Goal: Information Seeking & Learning: Check status

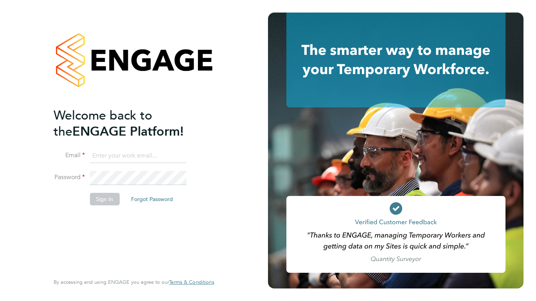
click at [141, 155] on input at bounding box center [138, 156] width 97 height 14
type input "Danielle.Cole@ngbailey.co.uk"
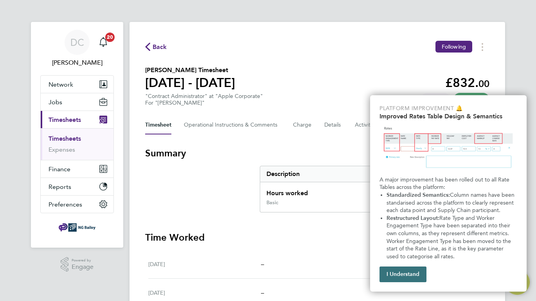
click at [389, 279] on button "I Understand" at bounding box center [403, 274] width 47 height 16
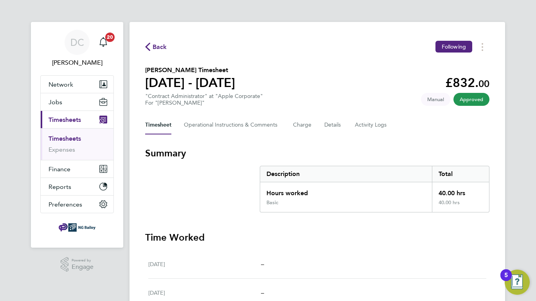
click at [154, 50] on span "Back" at bounding box center [160, 46] width 14 height 9
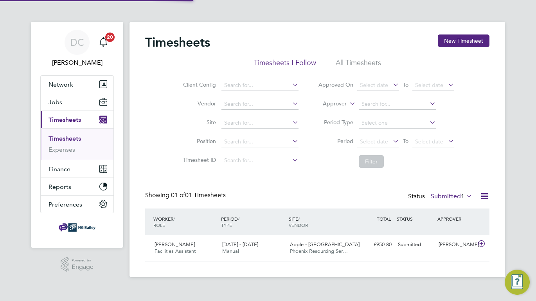
scroll to position [20, 68]
click at [67, 141] on link "Timesheets" at bounding box center [65, 138] width 32 height 7
click at [69, 138] on link "Timesheets" at bounding box center [65, 138] width 32 height 7
click at [352, 57] on div "Timesheets New Timesheet" at bounding box center [317, 45] width 344 height 23
click at [351, 58] on div "Timesheets New Timesheet" at bounding box center [317, 45] width 344 height 23
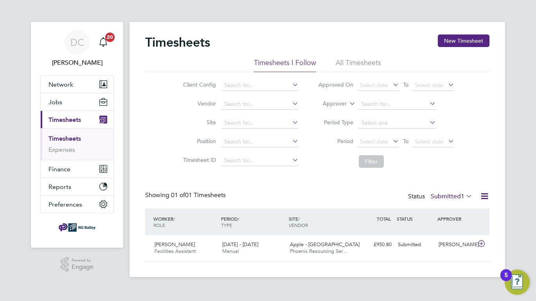
click at [346, 60] on li "All Timesheets" at bounding box center [358, 65] width 45 height 14
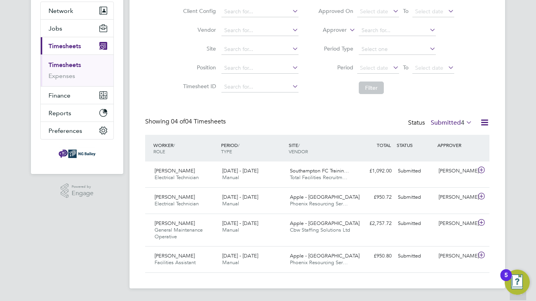
scroll to position [0, 0]
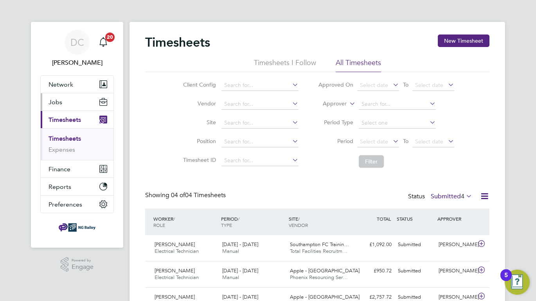
click at [52, 97] on button "Jobs" at bounding box center [77, 101] width 73 height 17
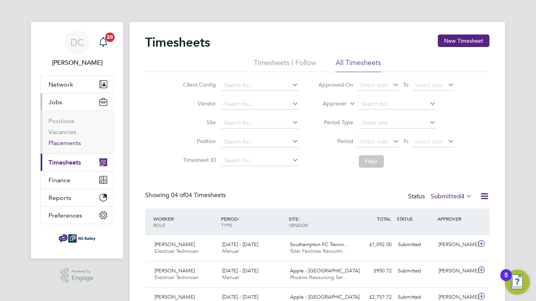
click at [58, 143] on link "Placements" at bounding box center [65, 142] width 32 height 7
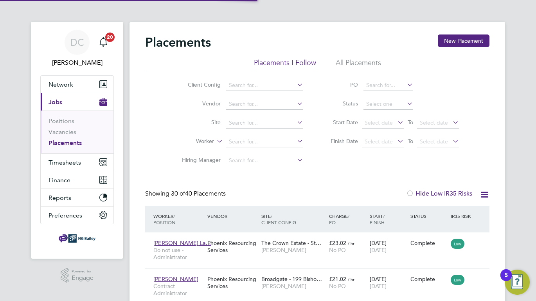
scroll to position [4, 4]
click at [54, 199] on span "Reports" at bounding box center [60, 197] width 23 height 7
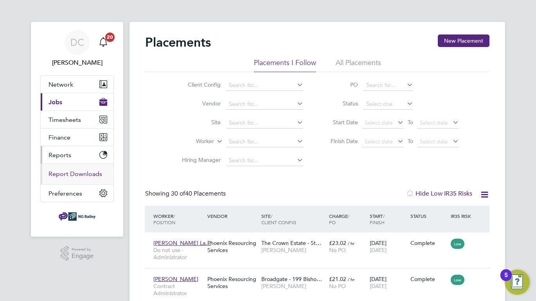
click at [70, 175] on link "Report Downloads" at bounding box center [76, 173] width 54 height 7
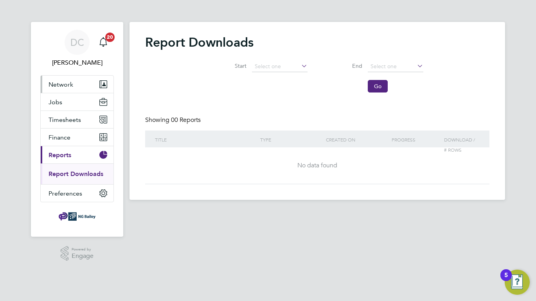
click at [59, 81] on span "Network" at bounding box center [61, 84] width 25 height 7
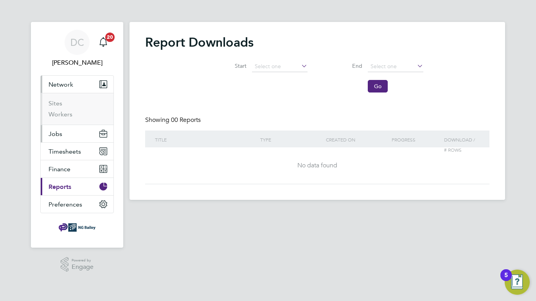
click at [57, 133] on span "Jobs" at bounding box center [56, 133] width 14 height 7
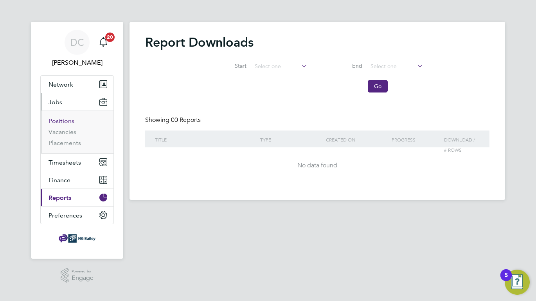
click at [58, 123] on link "Positions" at bounding box center [62, 120] width 26 height 7
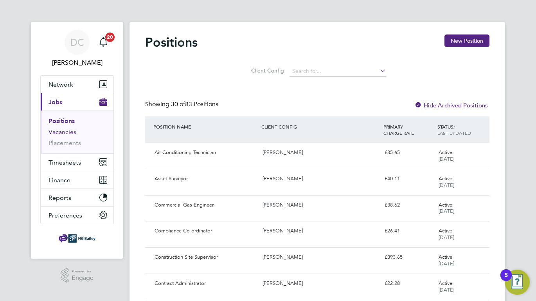
click at [57, 134] on link "Vacancies" at bounding box center [63, 131] width 28 height 7
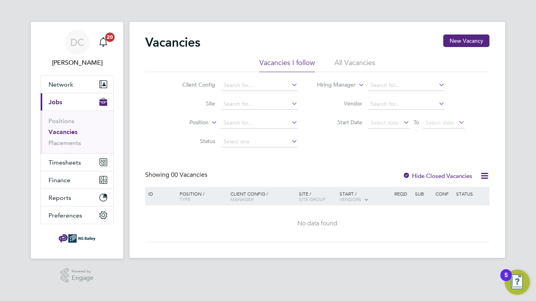
click at [362, 64] on li "All Vacancies" at bounding box center [355, 65] width 41 height 14
click at [56, 144] on link "Placements" at bounding box center [65, 142] width 32 height 7
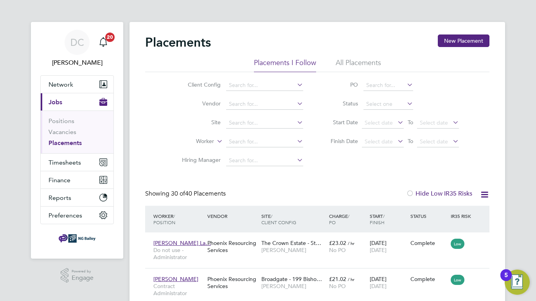
click at [365, 63] on li "All Placements" at bounding box center [358, 65] width 45 height 14
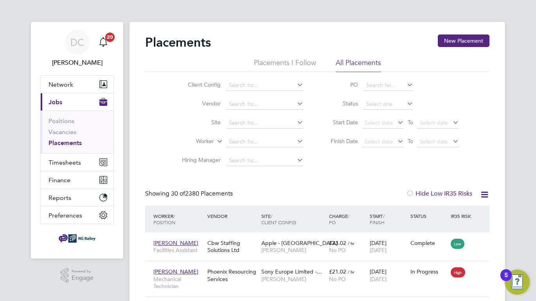
click at [296, 63] on li "Placements I Follow" at bounding box center [285, 65] width 62 height 14
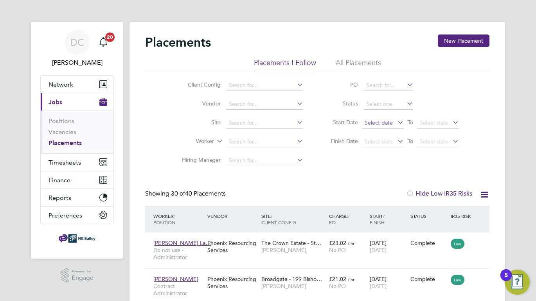
click at [374, 122] on span "Select date" at bounding box center [379, 122] width 28 height 7
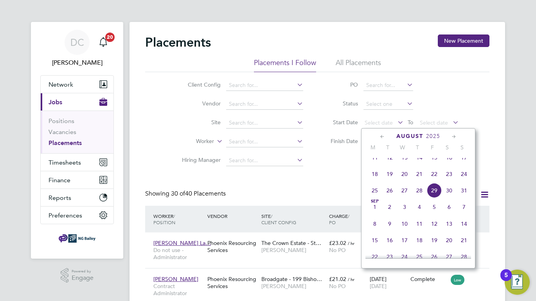
click at [380, 135] on icon at bounding box center [382, 136] width 7 height 9
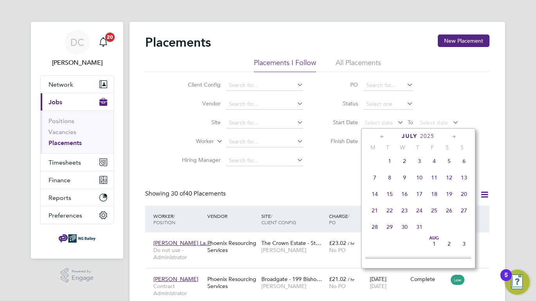
click at [380, 135] on icon at bounding box center [382, 136] width 7 height 9
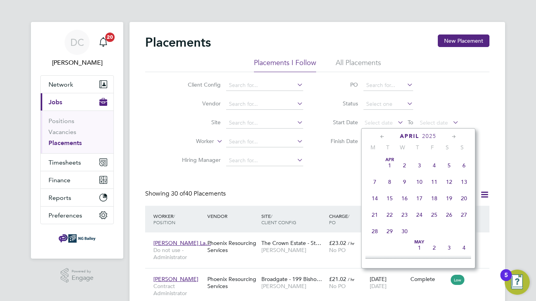
click at [453, 135] on icon at bounding box center [453, 136] width 7 height 9
click at [417, 166] on span "[DATE]" at bounding box center [419, 162] width 15 height 15
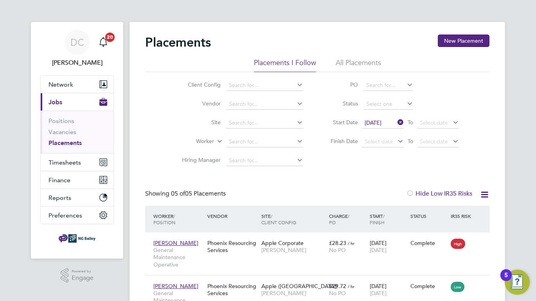
scroll to position [140, 0]
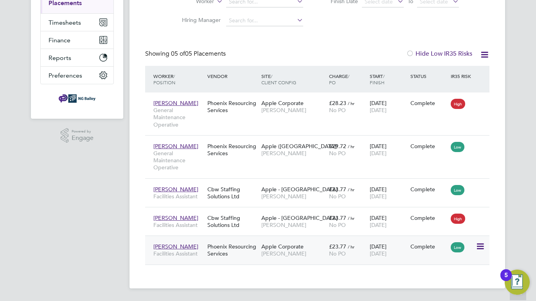
click at [171, 246] on span "[PERSON_NAME]" at bounding box center [175, 246] width 45 height 7
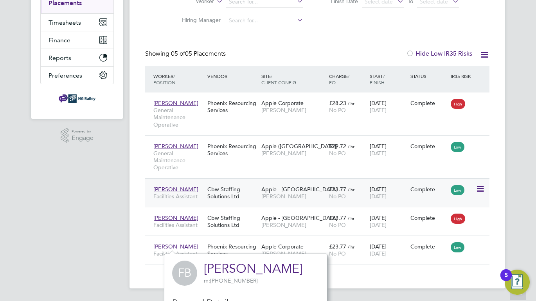
scroll to position [0, 0]
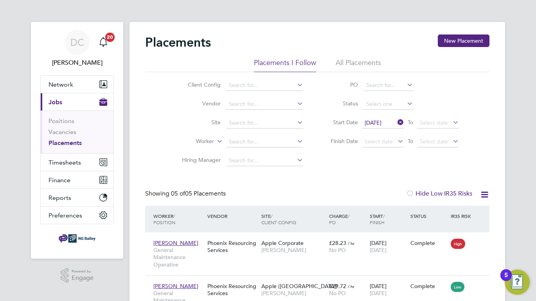
click at [396, 123] on icon at bounding box center [396, 122] width 0 height 11
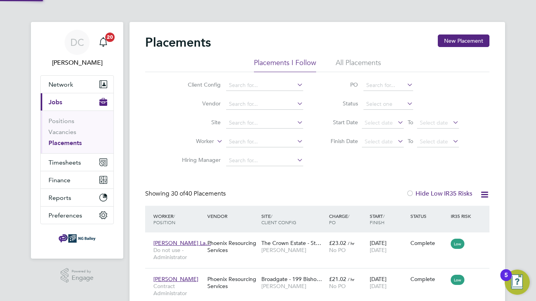
click at [396, 122] on icon at bounding box center [396, 122] width 0 height 11
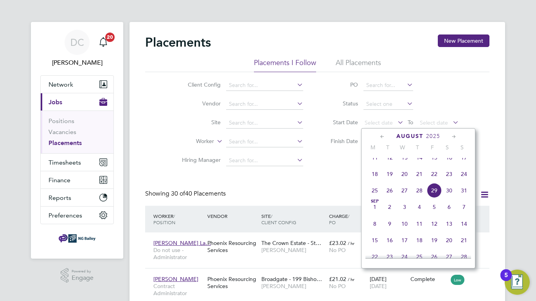
click at [380, 136] on icon at bounding box center [382, 136] width 7 height 9
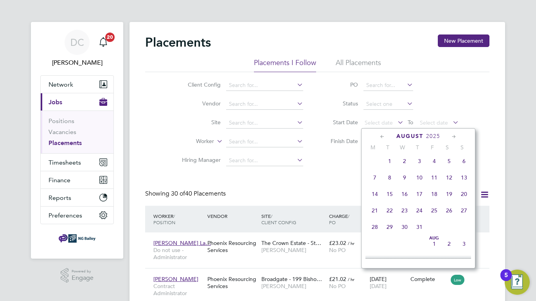
click at [380, 136] on icon at bounding box center [382, 136] width 7 height 9
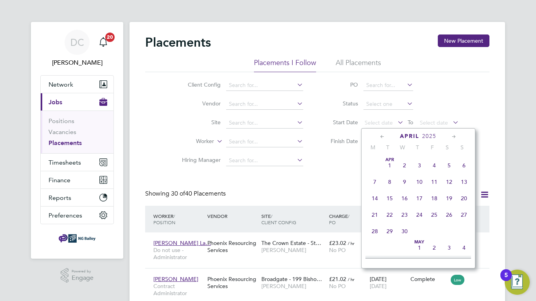
click at [380, 136] on icon at bounding box center [382, 136] width 7 height 9
click at [405, 165] on span "[DATE]" at bounding box center [404, 165] width 15 height 15
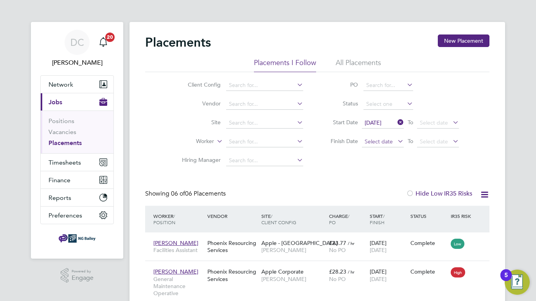
click at [382, 140] on span "Select date" at bounding box center [379, 141] width 28 height 7
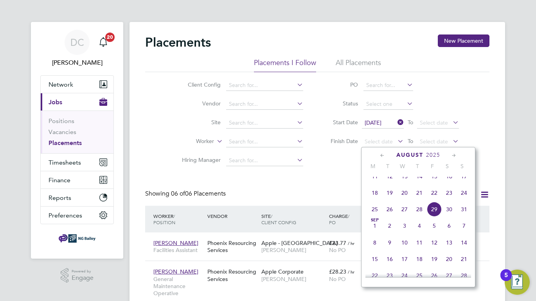
click at [380, 152] on icon at bounding box center [382, 155] width 7 height 9
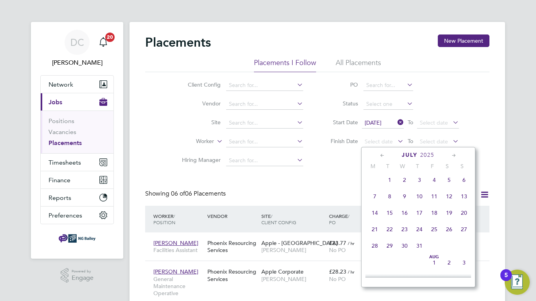
click at [380, 152] on icon at bounding box center [382, 155] width 7 height 9
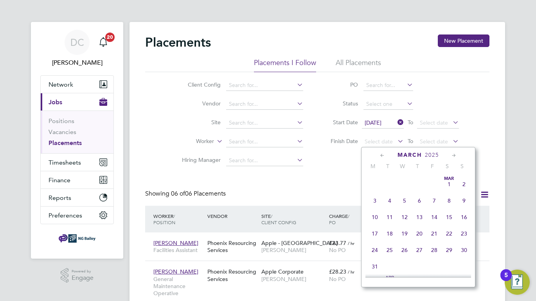
click at [382, 155] on icon at bounding box center [382, 155] width 7 height 9
click at [433, 251] on span "31" at bounding box center [434, 249] width 15 height 15
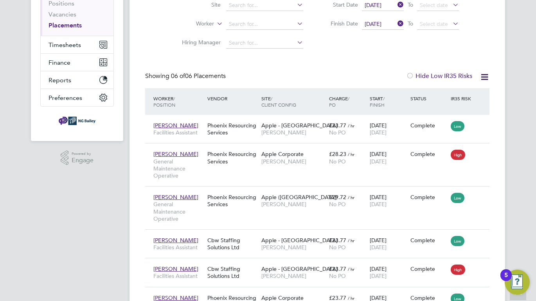
scroll to position [78, 0]
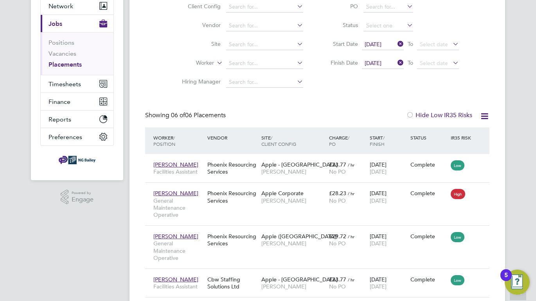
click at [396, 47] on icon at bounding box center [396, 43] width 0 height 11
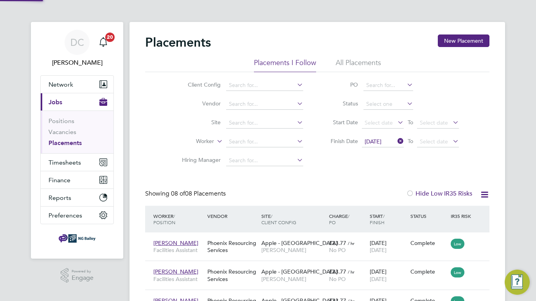
scroll to position [4, 4]
click at [396, 139] on icon at bounding box center [396, 140] width 0 height 11
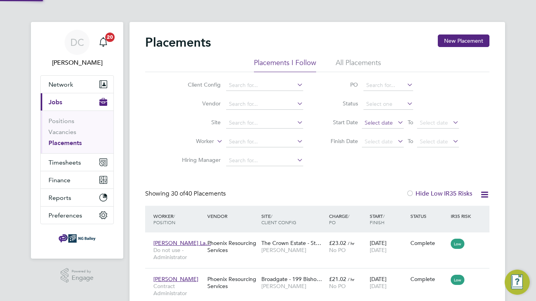
click at [381, 124] on span "Select date" at bounding box center [379, 122] width 28 height 7
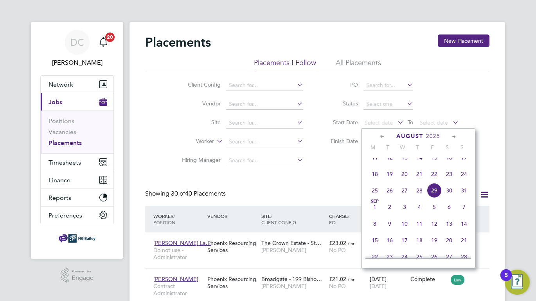
click at [382, 137] on icon at bounding box center [382, 136] width 7 height 9
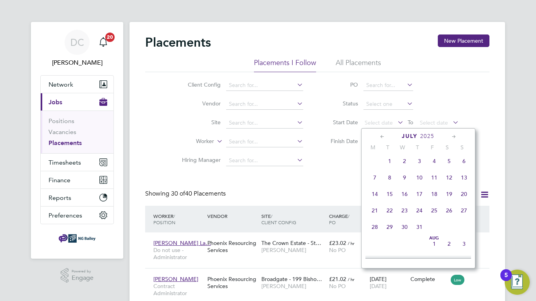
click at [482, 122] on div "Client Config Vendor Site Worker Hiring Manager PO Status Start Date Select dat…" at bounding box center [317, 121] width 344 height 98
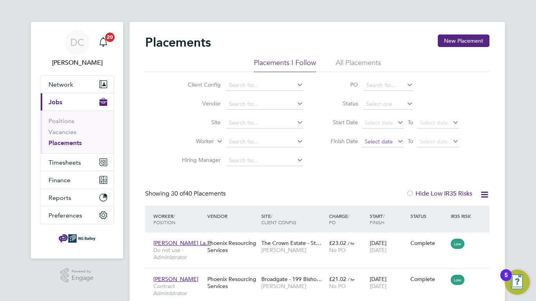
click at [388, 141] on span "Select date" at bounding box center [379, 141] width 28 height 7
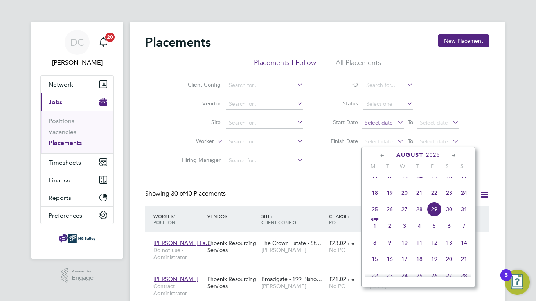
click at [392, 122] on span "Select date" at bounding box center [383, 123] width 42 height 11
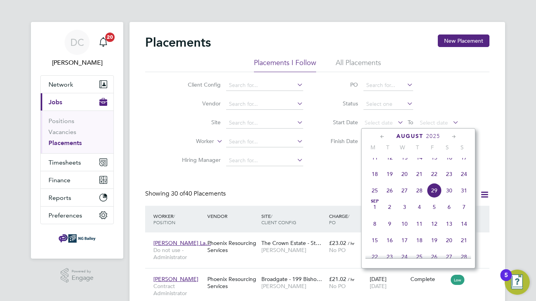
click at [381, 137] on icon at bounding box center [382, 136] width 7 height 9
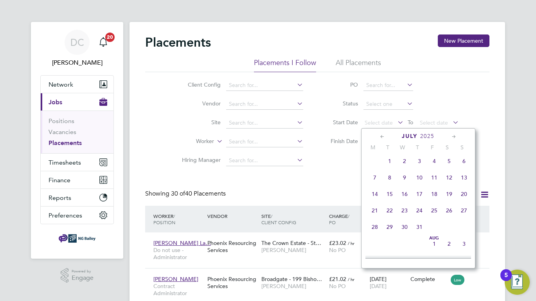
click at [381, 137] on icon at bounding box center [382, 136] width 7 height 9
click at [374, 184] on span "2" at bounding box center [374, 179] width 15 height 15
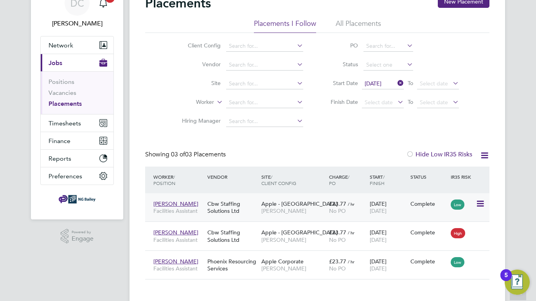
click at [169, 203] on span "[PERSON_NAME]" at bounding box center [175, 203] width 45 height 7
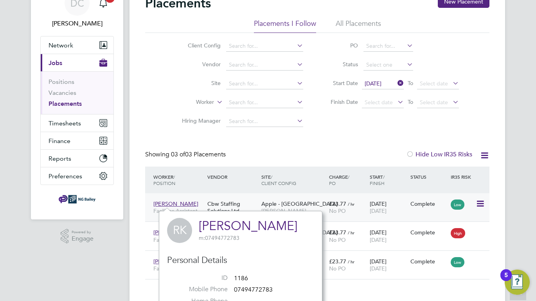
click at [484, 204] on icon at bounding box center [480, 203] width 8 height 9
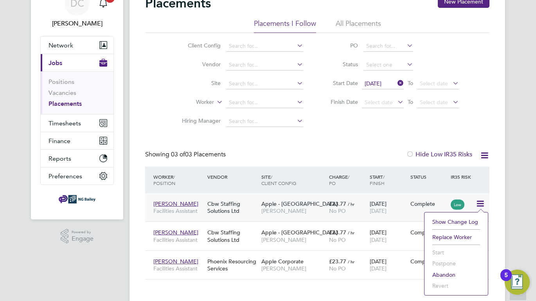
click at [167, 202] on span "[PERSON_NAME]" at bounding box center [175, 203] width 45 height 7
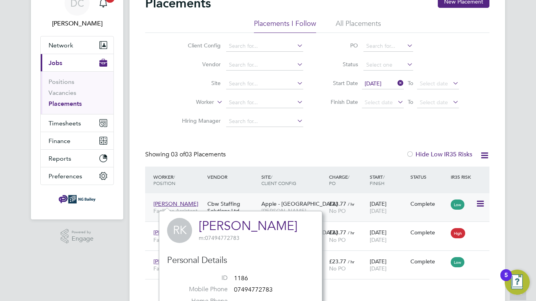
click at [167, 202] on span "[PERSON_NAME]" at bounding box center [175, 203] width 45 height 7
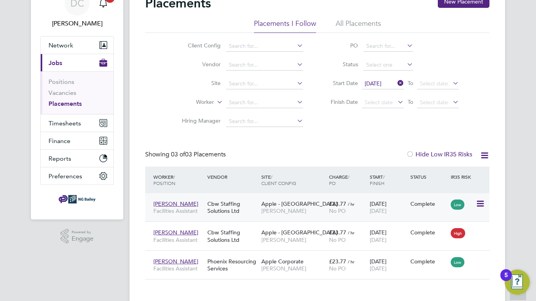
click at [167, 202] on span "[PERSON_NAME]" at bounding box center [175, 203] width 45 height 7
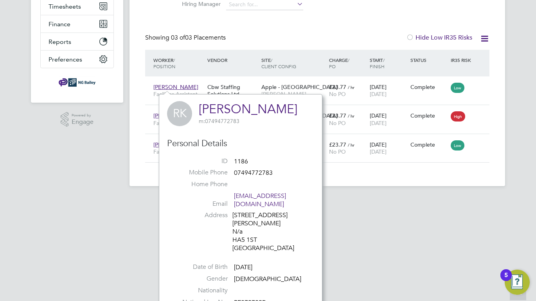
click at [245, 109] on link "[PERSON_NAME]" at bounding box center [248, 108] width 99 height 15
click at [396, 198] on html "DC [PERSON_NAME] Notifications 20 Applications: Network Sites Workers Current p…" at bounding box center [268, 21] width 536 height 354
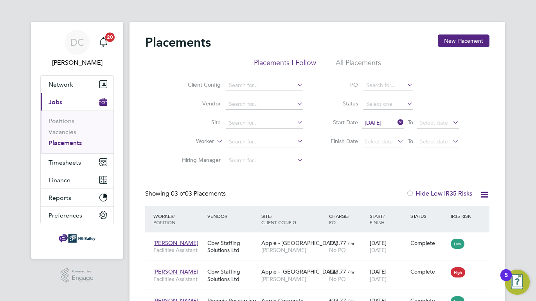
click at [396, 123] on icon at bounding box center [396, 122] width 0 height 11
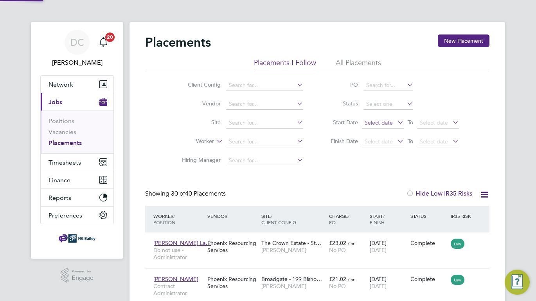
click at [385, 124] on span "Select date" at bounding box center [379, 122] width 28 height 7
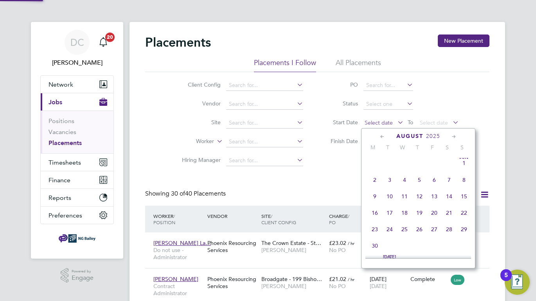
scroll to position [4, 4]
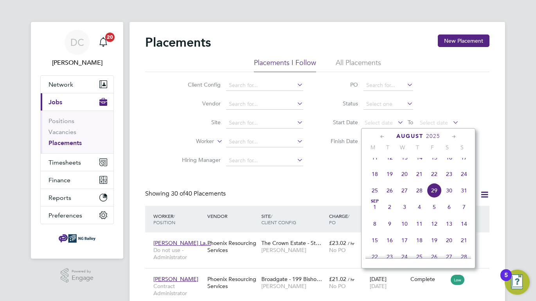
click at [385, 139] on icon at bounding box center [382, 136] width 7 height 9
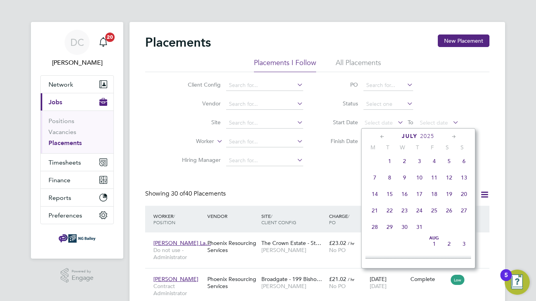
click at [385, 139] on icon at bounding box center [382, 136] width 7 height 9
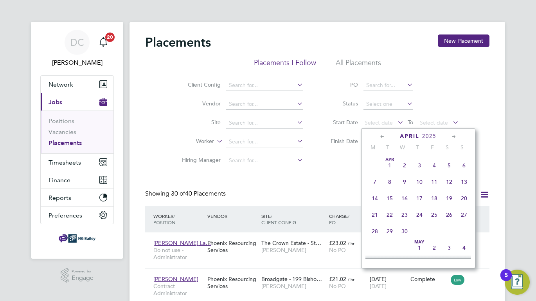
click at [385, 139] on icon at bounding box center [382, 136] width 7 height 9
click at [408, 168] on span "[DATE]" at bounding box center [404, 165] width 15 height 15
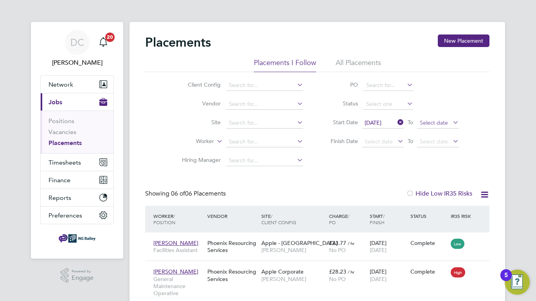
click at [430, 123] on span "Select date" at bounding box center [434, 122] width 28 height 7
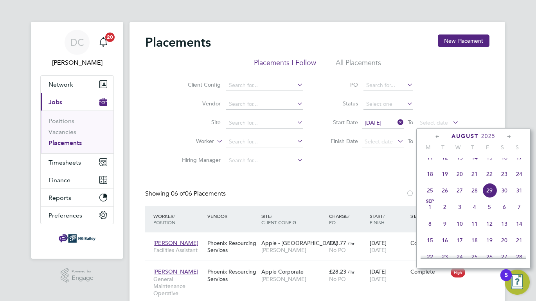
click at [439, 135] on icon at bounding box center [437, 136] width 7 height 9
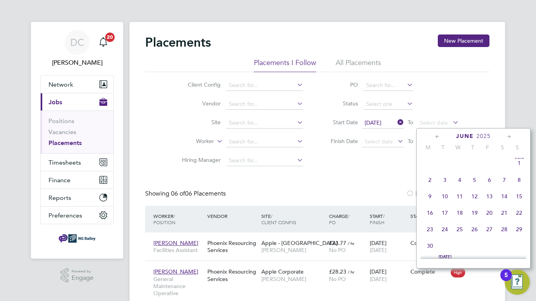
click at [439, 135] on icon at bounding box center [437, 136] width 7 height 9
click at [491, 229] on span "31" at bounding box center [489, 230] width 15 height 15
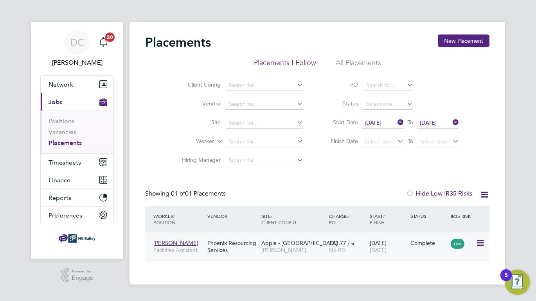
click at [174, 242] on span "[PERSON_NAME]" at bounding box center [175, 242] width 45 height 7
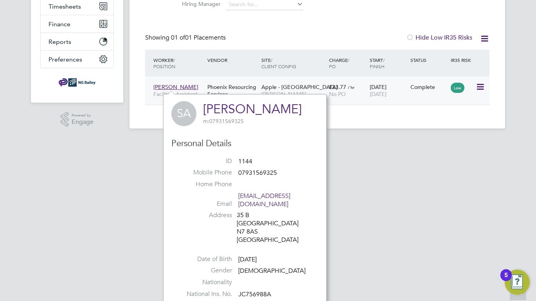
click at [479, 87] on icon at bounding box center [480, 86] width 8 height 9
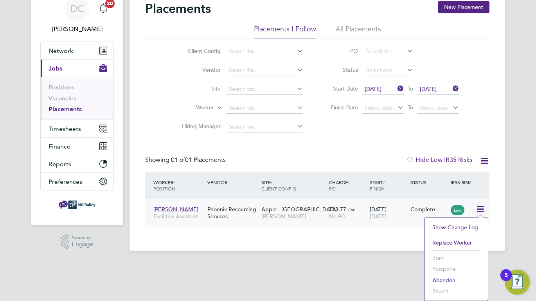
click at [506, 189] on div "DC [PERSON_NAME] Notifications 20 Applications: Network Sites Workers Current p…" at bounding box center [268, 114] width 536 height 297
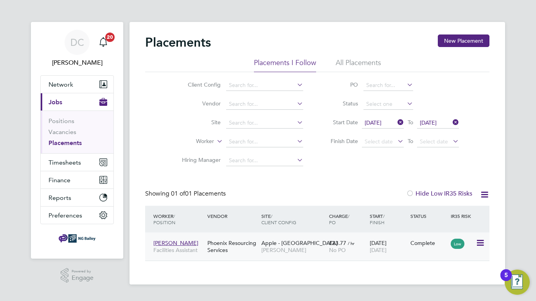
click at [385, 244] on div "[DATE] [DATE]" at bounding box center [388, 246] width 41 height 22
click at [381, 123] on span "[DATE]" at bounding box center [373, 122] width 17 height 7
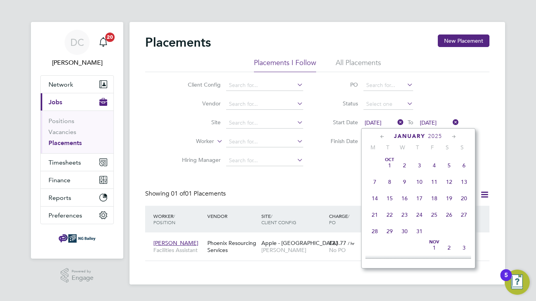
scroll to position [237, 0]
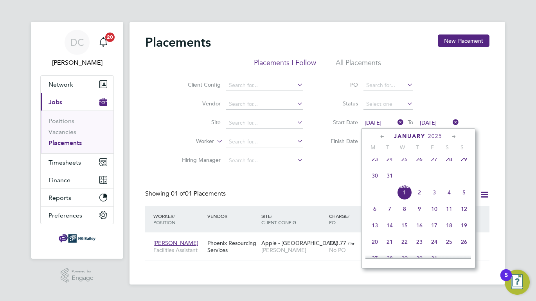
click at [396, 122] on icon at bounding box center [396, 122] width 0 height 11
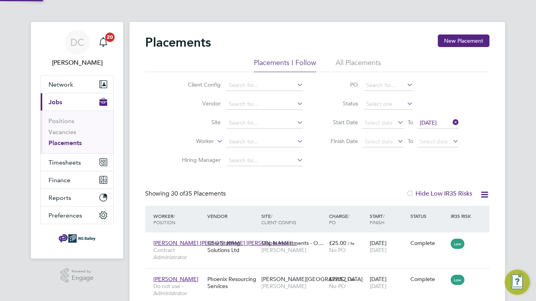
scroll to position [29, 54]
click at [451, 123] on icon at bounding box center [451, 122] width 0 height 11
click at [386, 124] on span "Select date" at bounding box center [379, 122] width 28 height 7
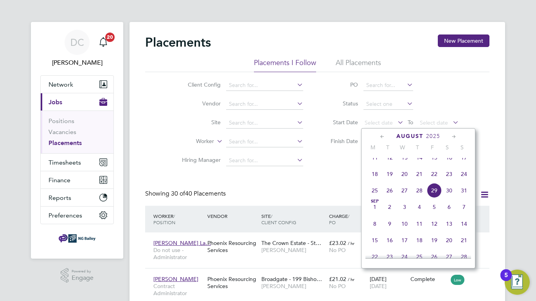
click at [380, 137] on icon at bounding box center [382, 136] width 7 height 9
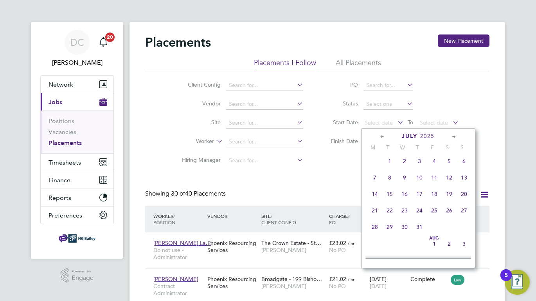
click at [380, 137] on icon at bounding box center [382, 136] width 7 height 9
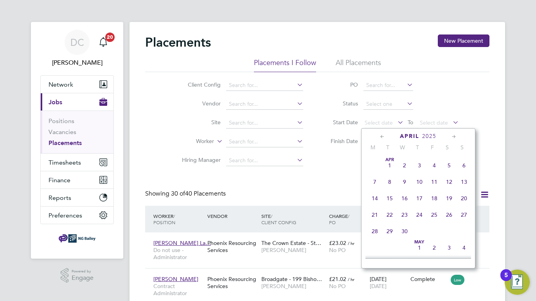
click at [380, 137] on icon at bounding box center [382, 136] width 7 height 9
click at [448, 164] on span "[DATE]" at bounding box center [449, 165] width 15 height 15
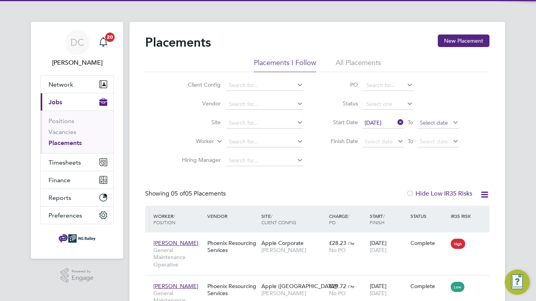
click at [432, 123] on span "Select date" at bounding box center [434, 122] width 28 height 7
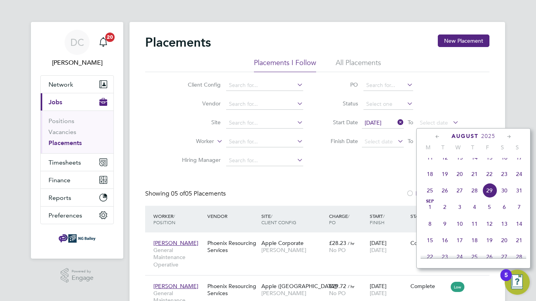
click at [438, 138] on icon at bounding box center [437, 136] width 7 height 9
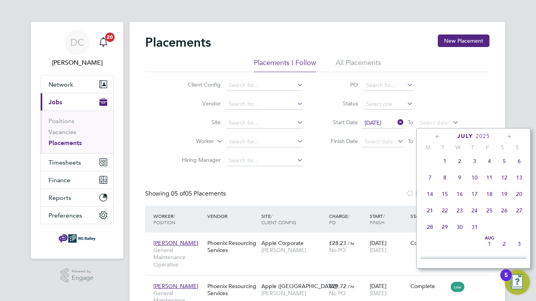
click at [438, 138] on icon at bounding box center [437, 136] width 7 height 9
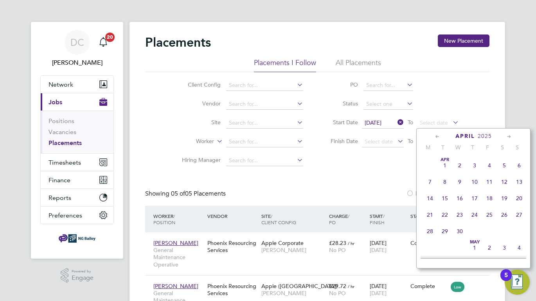
click at [438, 138] on icon at bounding box center [437, 136] width 7 height 9
click at [503, 184] on span "8" at bounding box center [504, 181] width 15 height 15
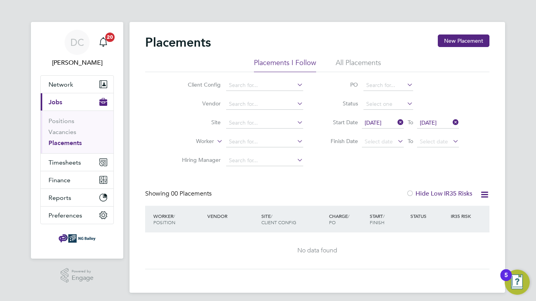
click at [451, 122] on icon at bounding box center [451, 122] width 0 height 11
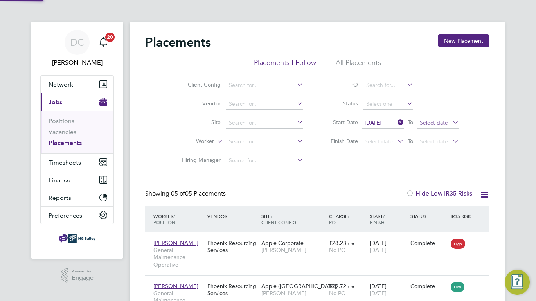
click at [441, 121] on span "Select date" at bounding box center [434, 122] width 28 height 7
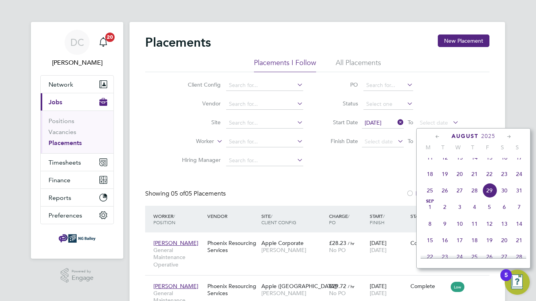
click at [479, 108] on div "Client Config Vendor Site Worker Hiring Manager PO Status Start Date [DATE] To …" at bounding box center [317, 121] width 344 height 98
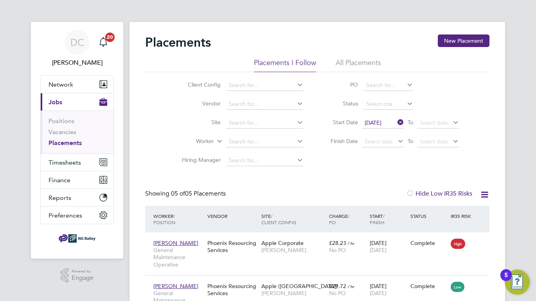
click at [396, 122] on icon at bounding box center [396, 122] width 0 height 11
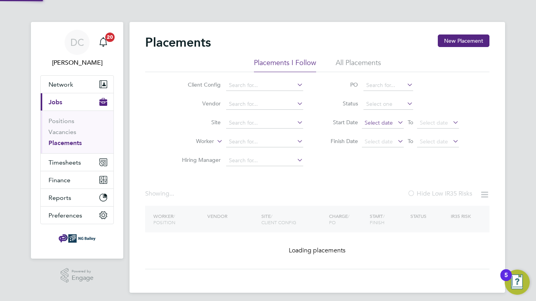
click at [386, 122] on span "Select date" at bounding box center [379, 122] width 28 height 7
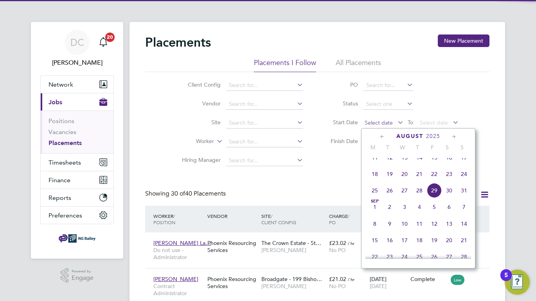
scroll to position [23, 68]
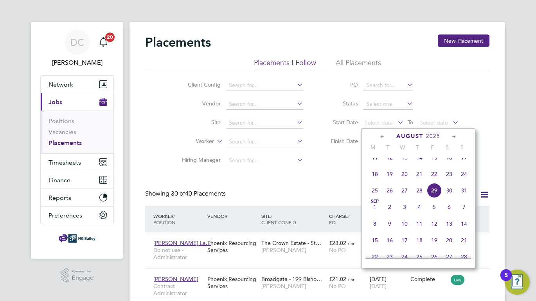
click at [382, 136] on icon at bounding box center [382, 136] width 7 height 9
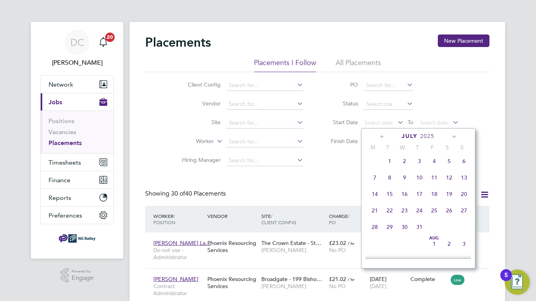
click at [382, 136] on icon at bounding box center [382, 136] width 7 height 9
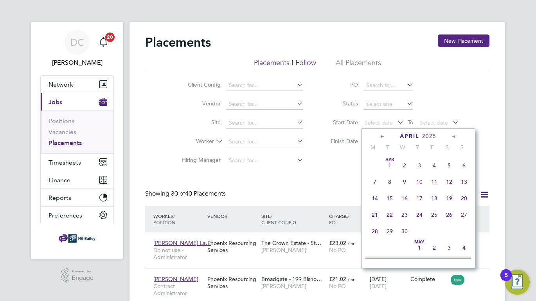
click at [382, 135] on icon at bounding box center [382, 136] width 7 height 9
click at [377, 198] on span "10" at bounding box center [374, 198] width 15 height 15
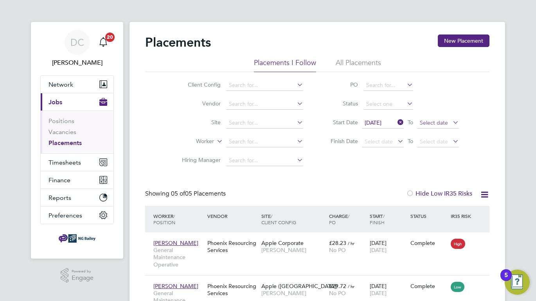
click at [446, 127] on span "Select date" at bounding box center [438, 123] width 42 height 11
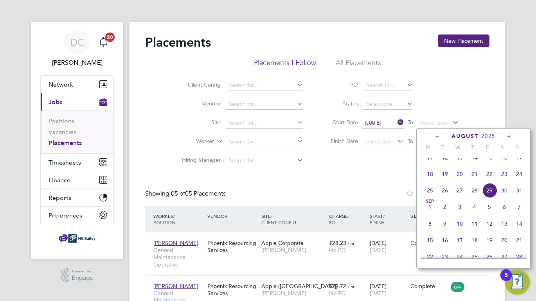
click at [438, 139] on icon at bounding box center [437, 136] width 7 height 9
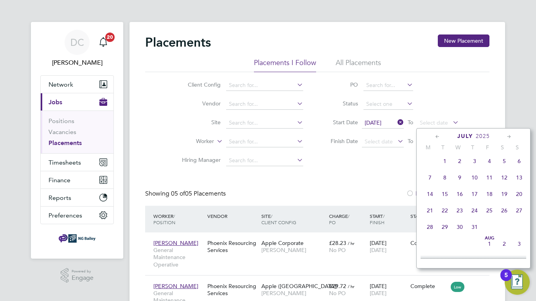
click at [438, 139] on icon at bounding box center [437, 136] width 7 height 9
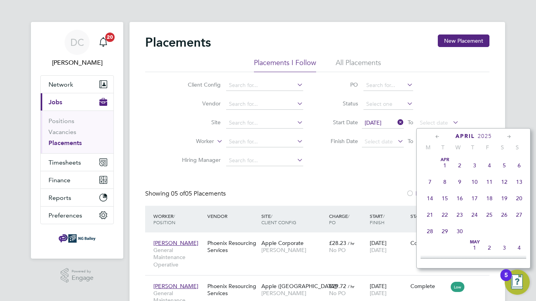
click at [438, 139] on icon at bounding box center [437, 136] width 7 height 9
click at [504, 199] on span "15" at bounding box center [504, 198] width 15 height 15
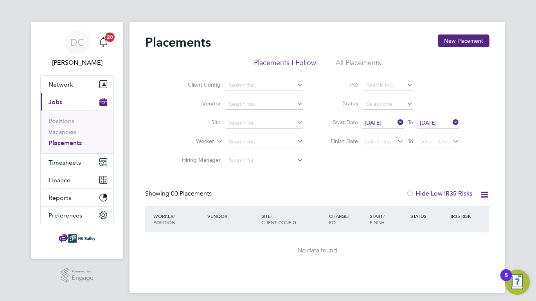
click at [396, 121] on icon at bounding box center [396, 122] width 0 height 11
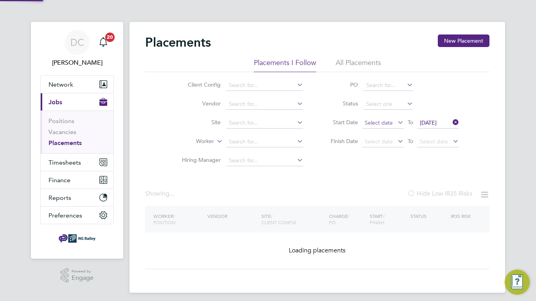
click at [380, 123] on span "Select date" at bounding box center [379, 122] width 28 height 7
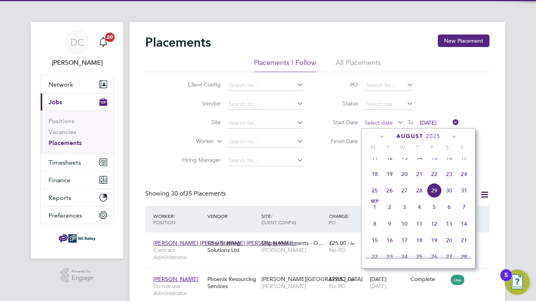
scroll to position [4, 4]
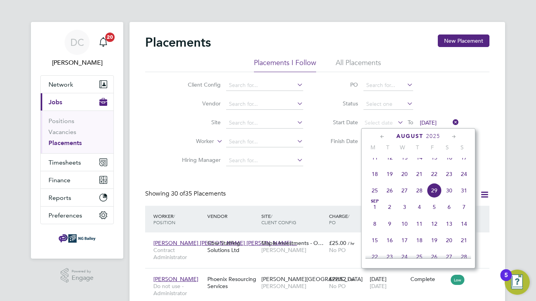
click at [386, 139] on icon at bounding box center [382, 136] width 7 height 9
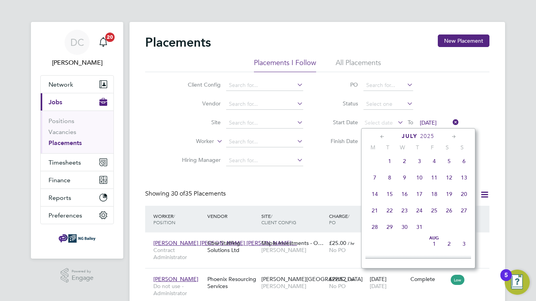
click at [386, 139] on icon at bounding box center [382, 136] width 7 height 9
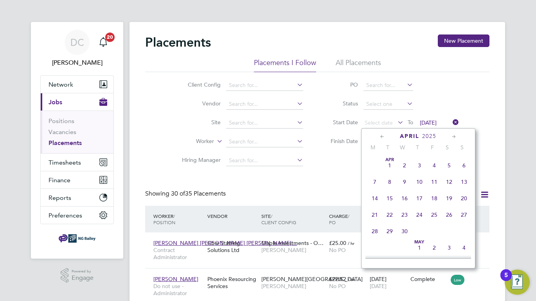
click at [386, 139] on icon at bounding box center [382, 136] width 7 height 9
click at [453, 136] on icon at bounding box center [453, 136] width 7 height 9
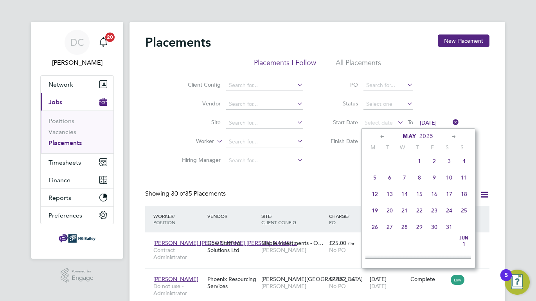
click at [375, 198] on span "12" at bounding box center [374, 193] width 15 height 15
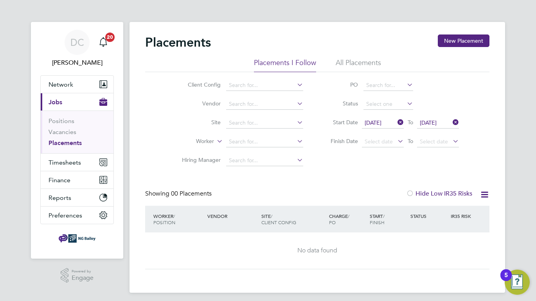
click at [451, 122] on icon at bounding box center [451, 122] width 0 height 11
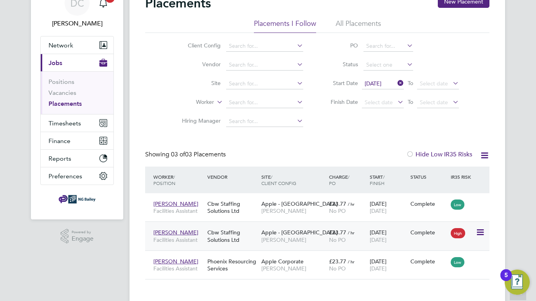
scroll to position [54, 0]
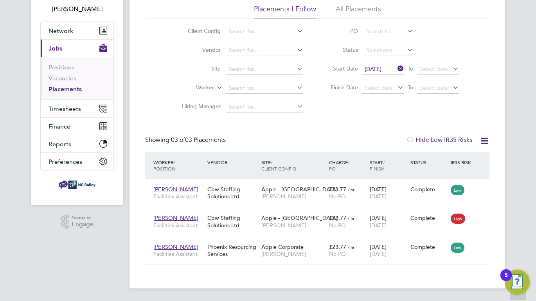
click at [396, 69] on icon at bounding box center [396, 68] width 0 height 11
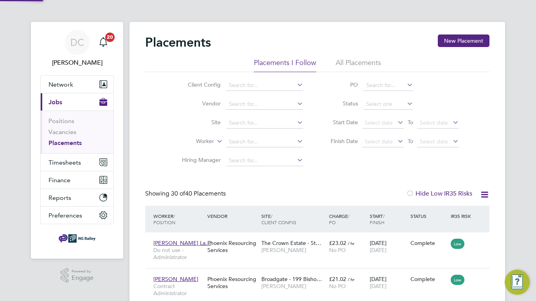
scroll to position [4, 4]
click at [381, 121] on span "Select date" at bounding box center [379, 122] width 28 height 7
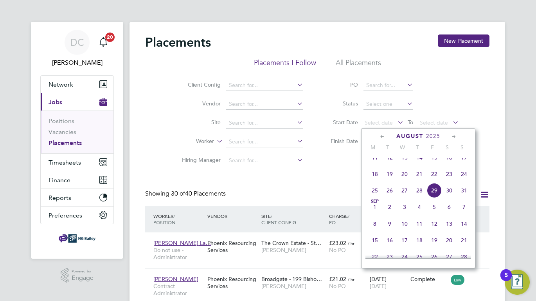
click at [378, 133] on div "[DATE]" at bounding box center [418, 135] width 106 height 7
click at [381, 135] on icon at bounding box center [382, 136] width 7 height 9
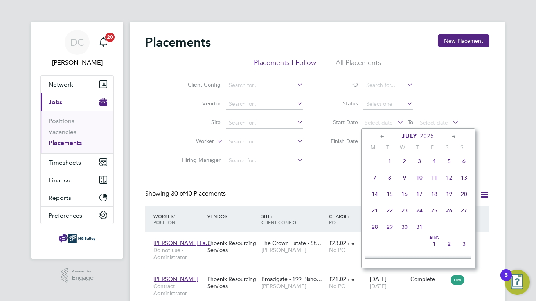
click at [381, 135] on icon at bounding box center [382, 136] width 7 height 9
click at [452, 138] on icon at bounding box center [453, 136] width 7 height 9
click at [434, 166] on span "4" at bounding box center [434, 160] width 15 height 15
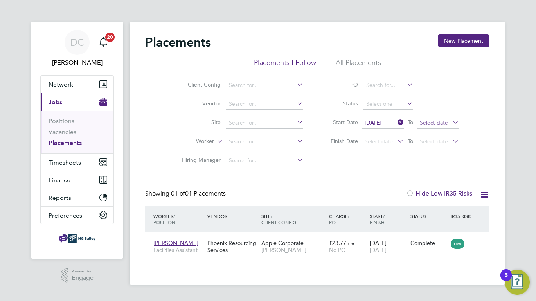
click at [436, 123] on span "Select date" at bounding box center [434, 122] width 28 height 7
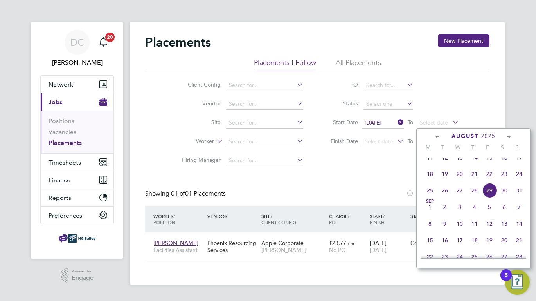
click at [495, 113] on div "Placements New Placement Placements I Follow All Placements Client Config Vendo…" at bounding box center [318, 153] width 376 height 262
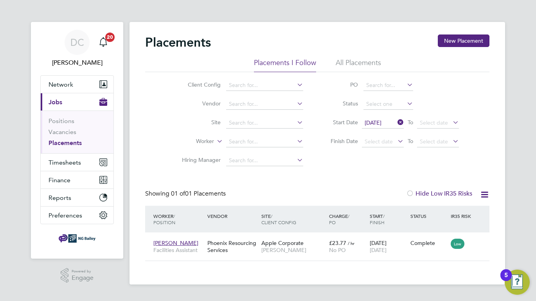
click at [396, 124] on icon at bounding box center [396, 122] width 0 height 11
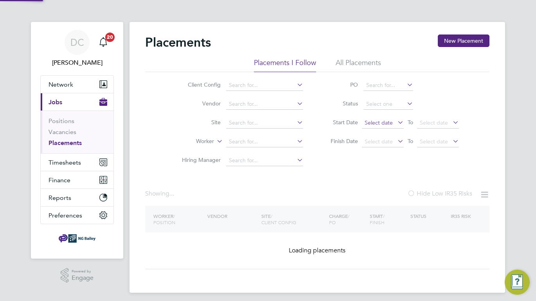
click at [388, 123] on span "Select date" at bounding box center [379, 122] width 28 height 7
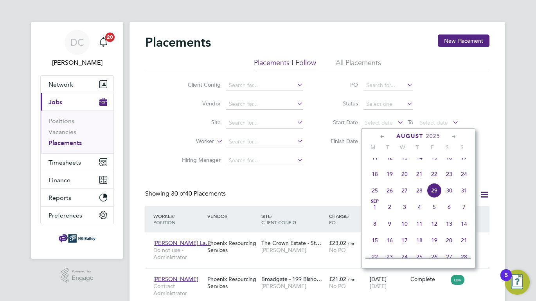
click at [380, 137] on icon at bounding box center [382, 136] width 7 height 9
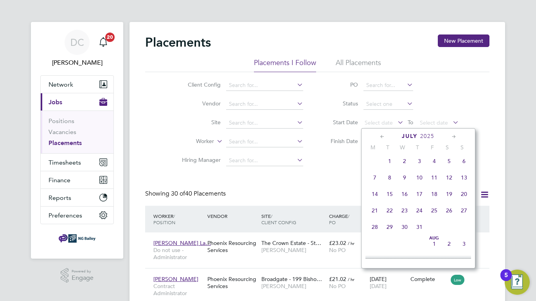
click at [380, 137] on icon at bounding box center [382, 136] width 7 height 9
click at [382, 137] on icon at bounding box center [382, 136] width 7 height 9
